Goal: Transaction & Acquisition: Purchase product/service

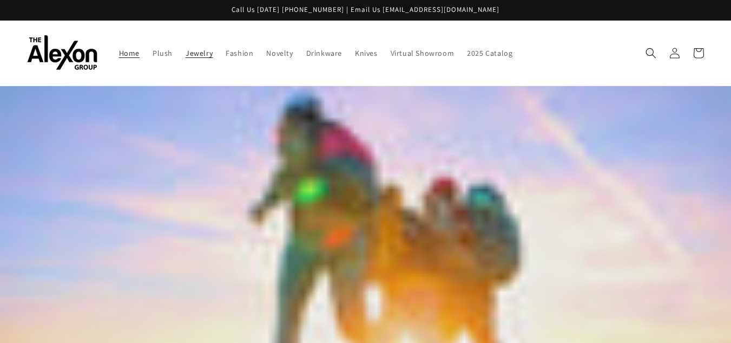
click at [203, 55] on span "Jewelry" at bounding box center [199, 53] width 27 height 10
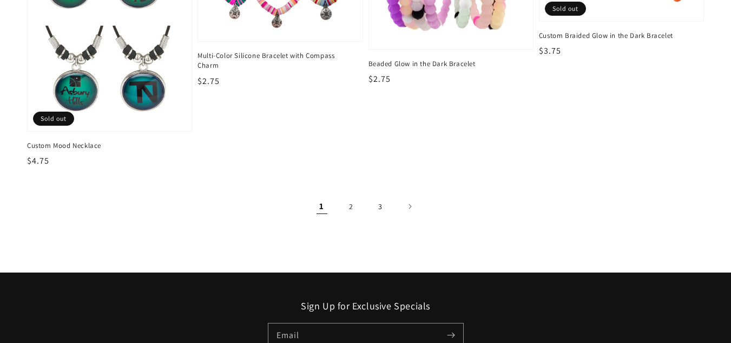
scroll to position [1696, 0]
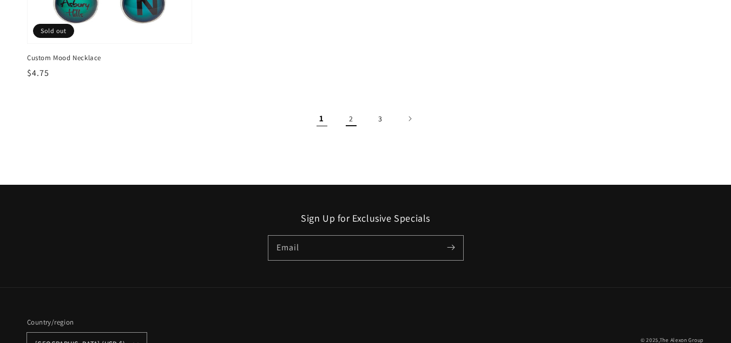
click at [350, 118] on link "2" at bounding box center [351, 119] width 24 height 24
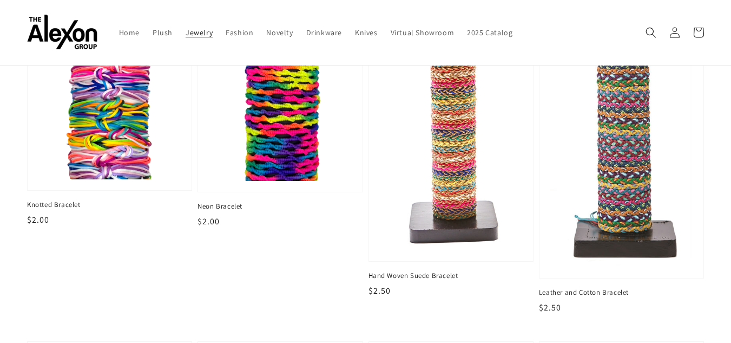
scroll to position [415, 0]
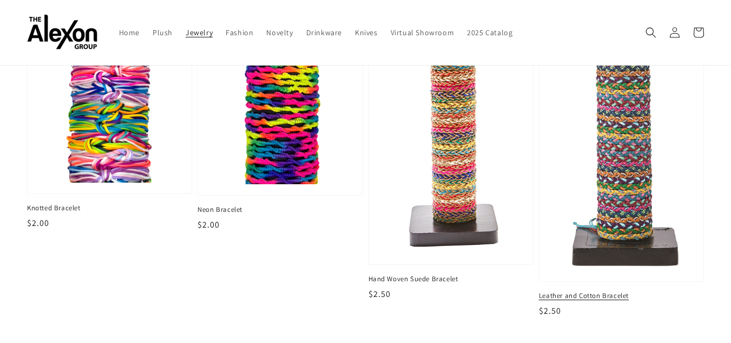
click at [625, 164] on img at bounding box center [621, 97] width 147 height 355
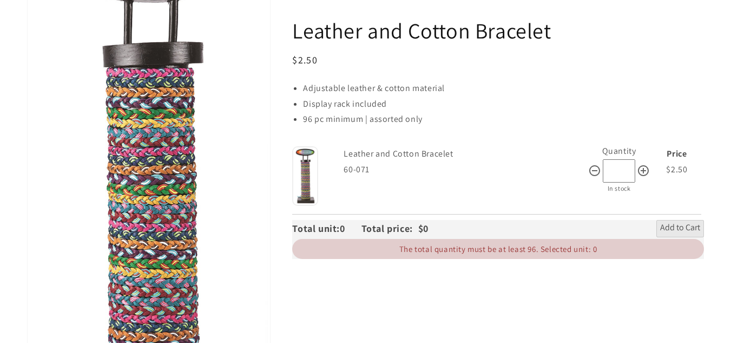
scroll to position [199, 0]
click at [311, 177] on img at bounding box center [305, 176] width 26 height 60
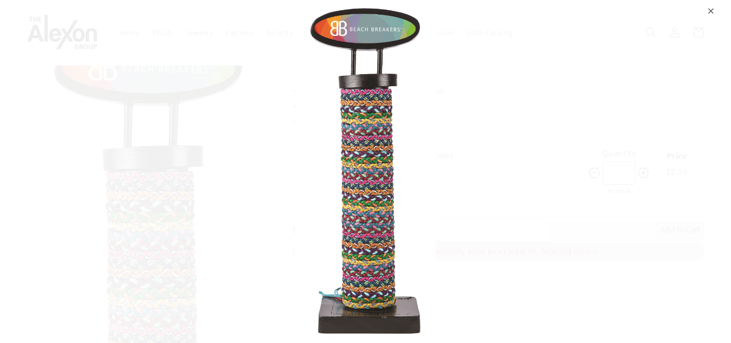
scroll to position [90, 0]
